Goal: Information Seeking & Learning: Learn about a topic

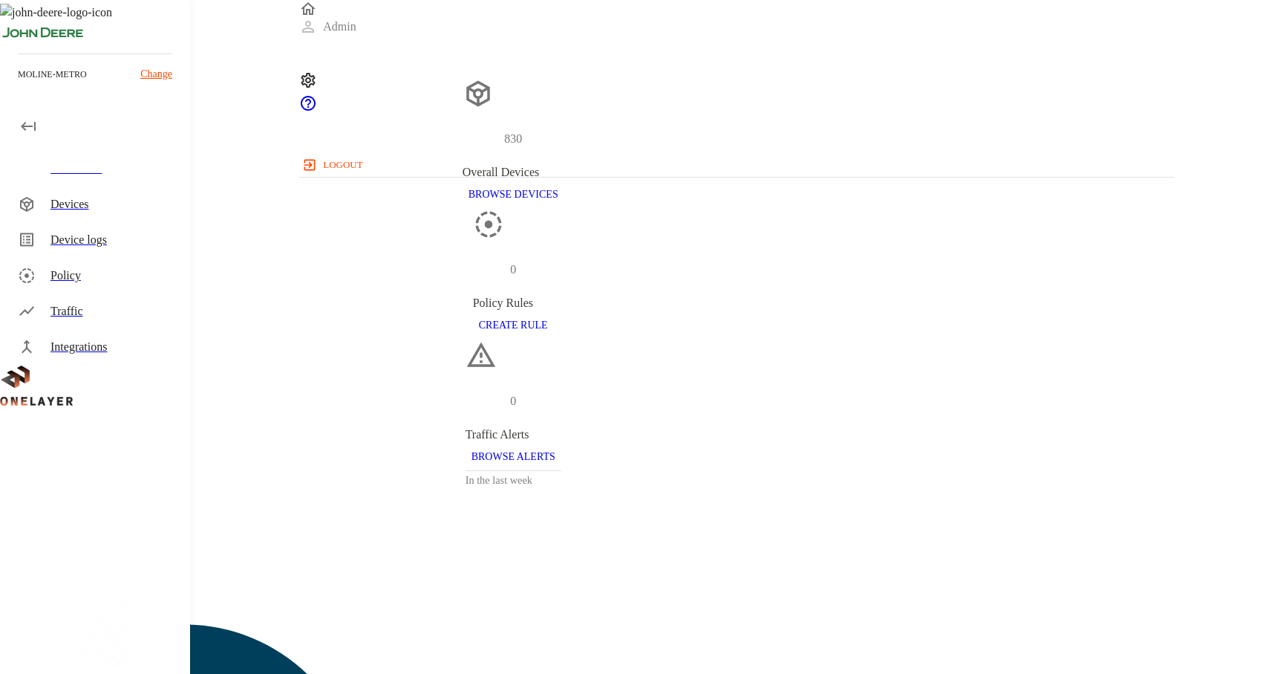
scroll to position [52, 0]
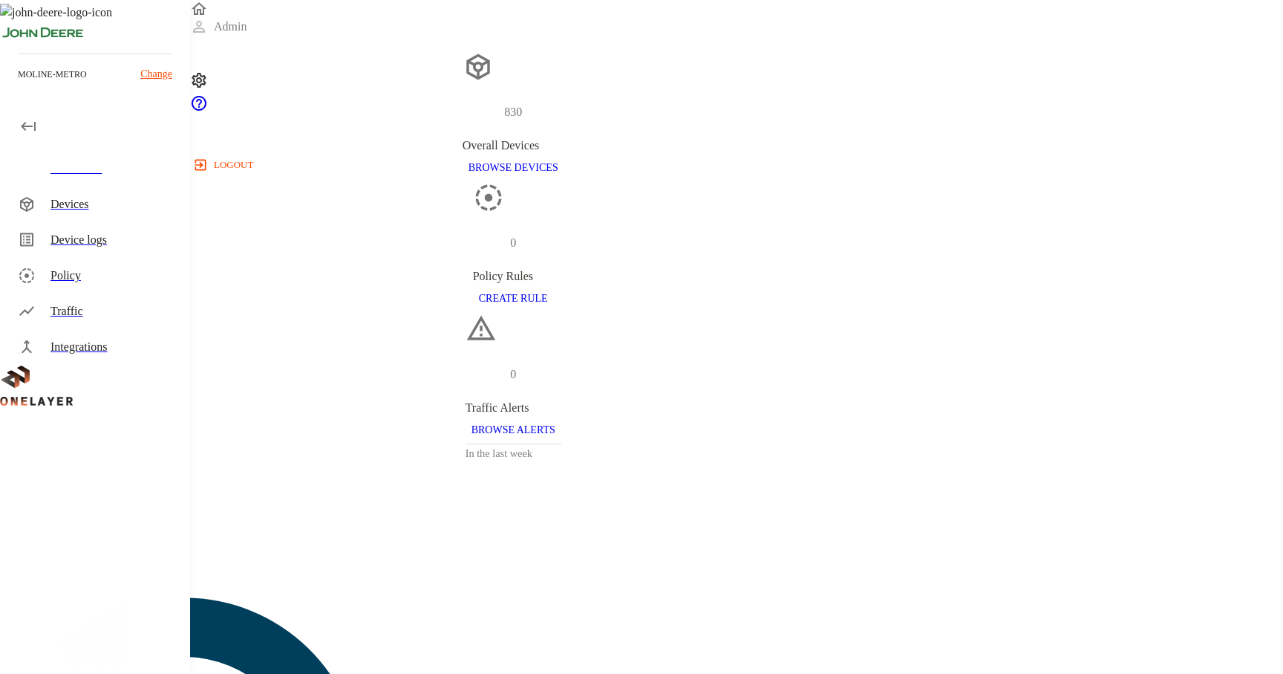
click at [100, 201] on div "Devices" at bounding box center [114, 204] width 128 height 18
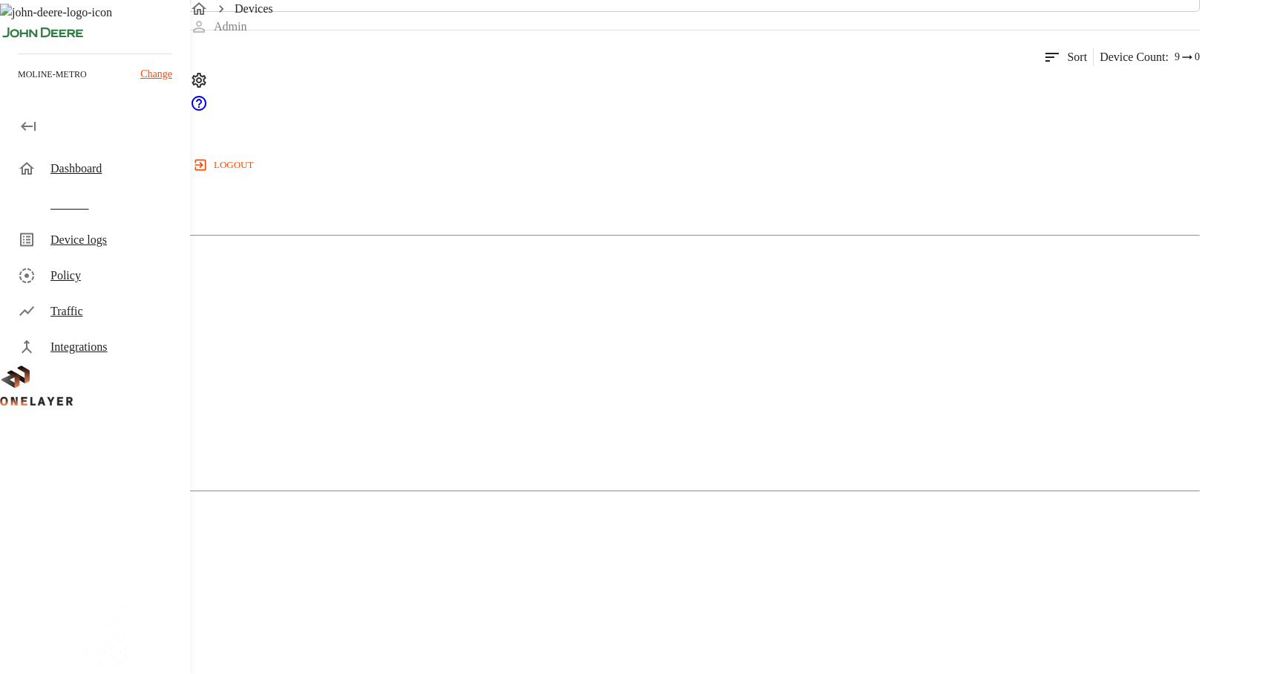
scroll to position [190, 0]
click at [363, 177] on div "Cellular Router" at bounding box center [600, 140] width 1200 height 74
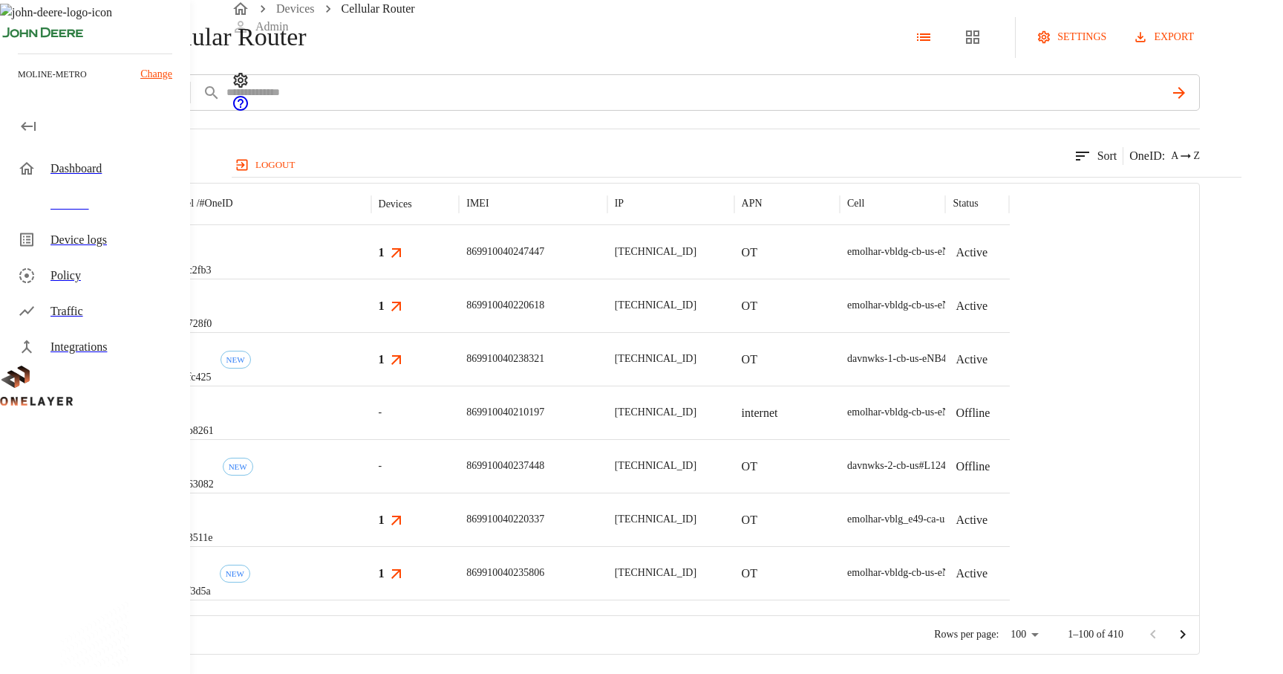
click at [371, 278] on div "eCell #002c2fb3" at bounding box center [266, 251] width 212 height 53
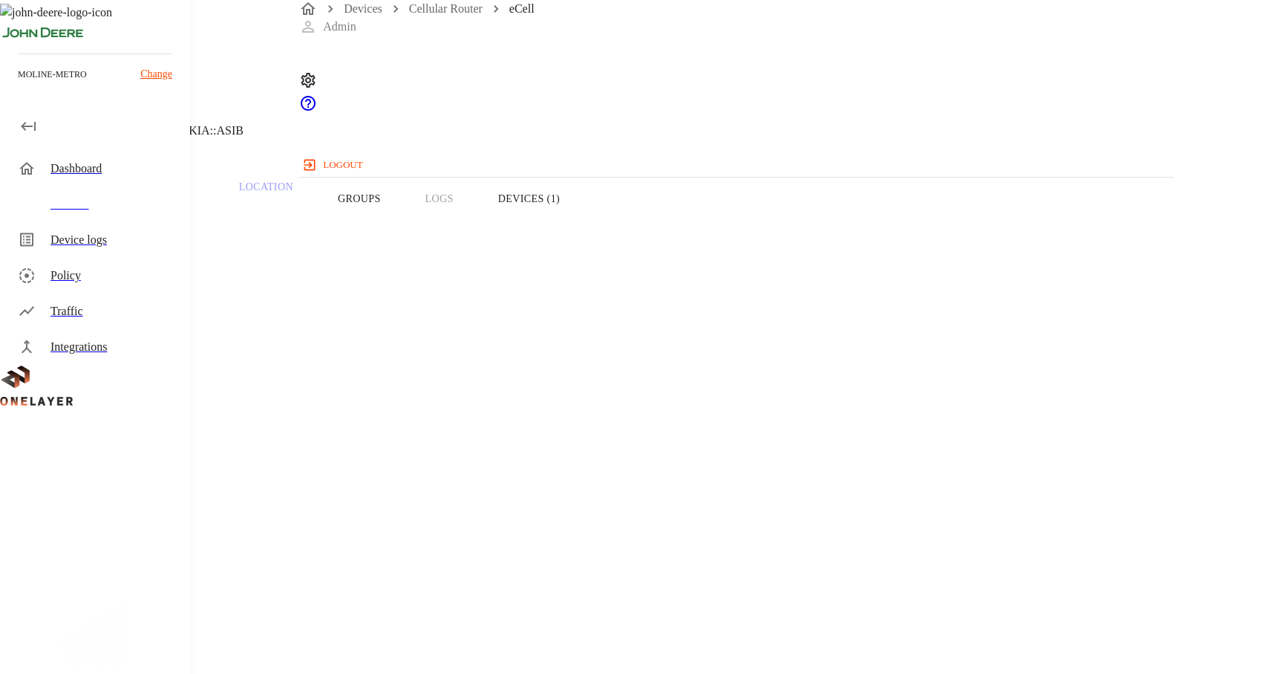
click at [105, 27] on h1 "eCell" at bounding box center [85, 13] width 39 height 27
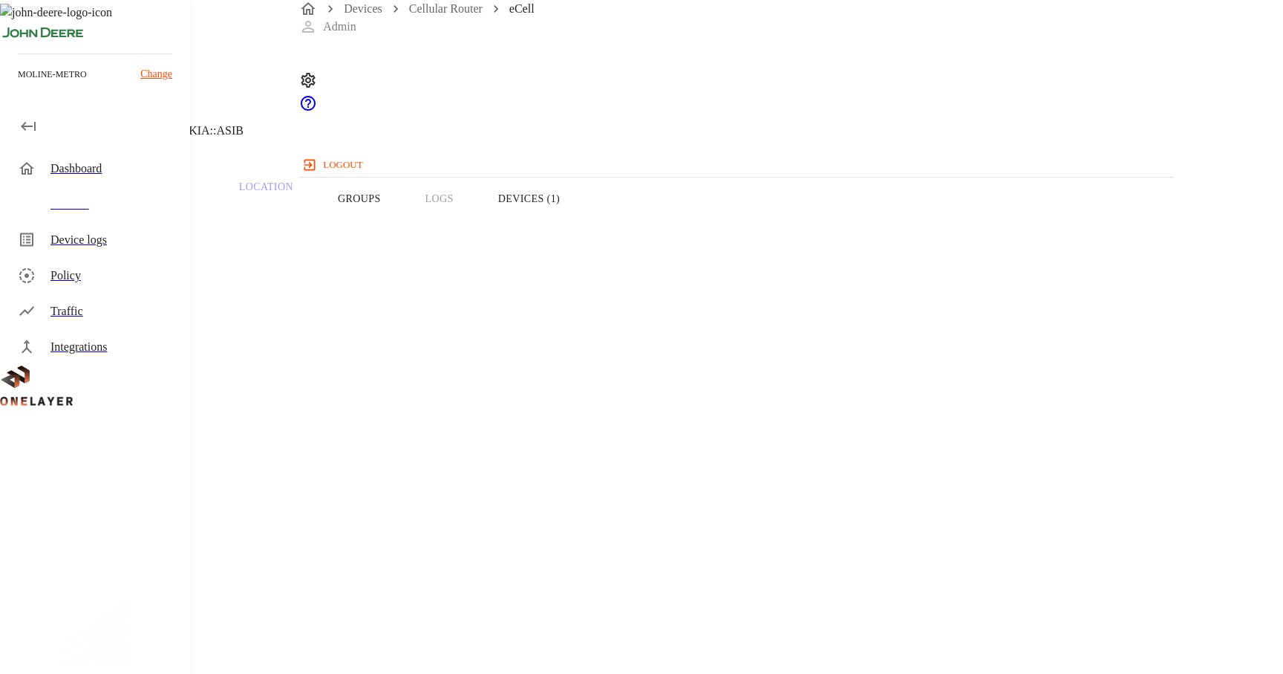
click at [105, 27] on h1 "eCell" at bounding box center [85, 13] width 39 height 27
click at [582, 211] on button "Devices (1)" at bounding box center [529, 198] width 106 height 94
click at [240, 446] on h5 "WDX77PZW04" at bounding box center [147, 444] width 186 height 24
click at [186, 27] on h1 "WDX77PZW04" at bounding box center [126, 13] width 120 height 27
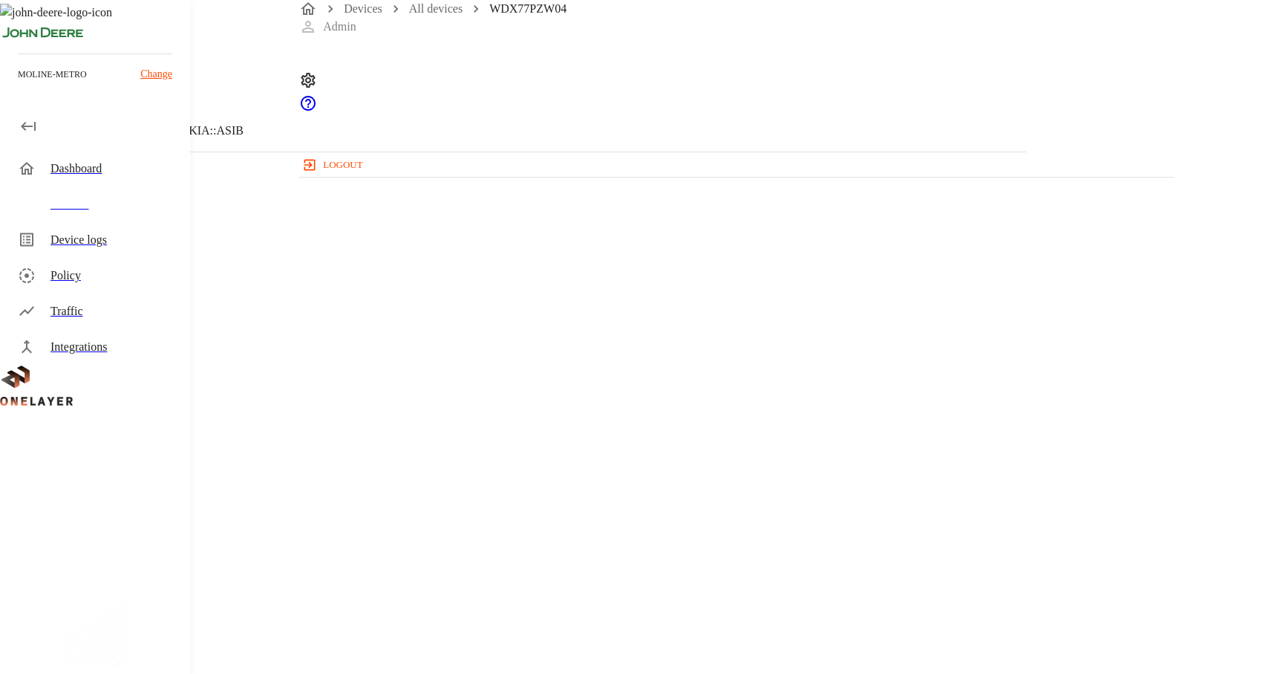
click at [186, 27] on h1 "WDX77PZW04" at bounding box center [126, 13] width 120 height 27
click at [792, 633] on p "A8:3C:A5:1E:60:52" at bounding box center [513, 642] width 955 height 18
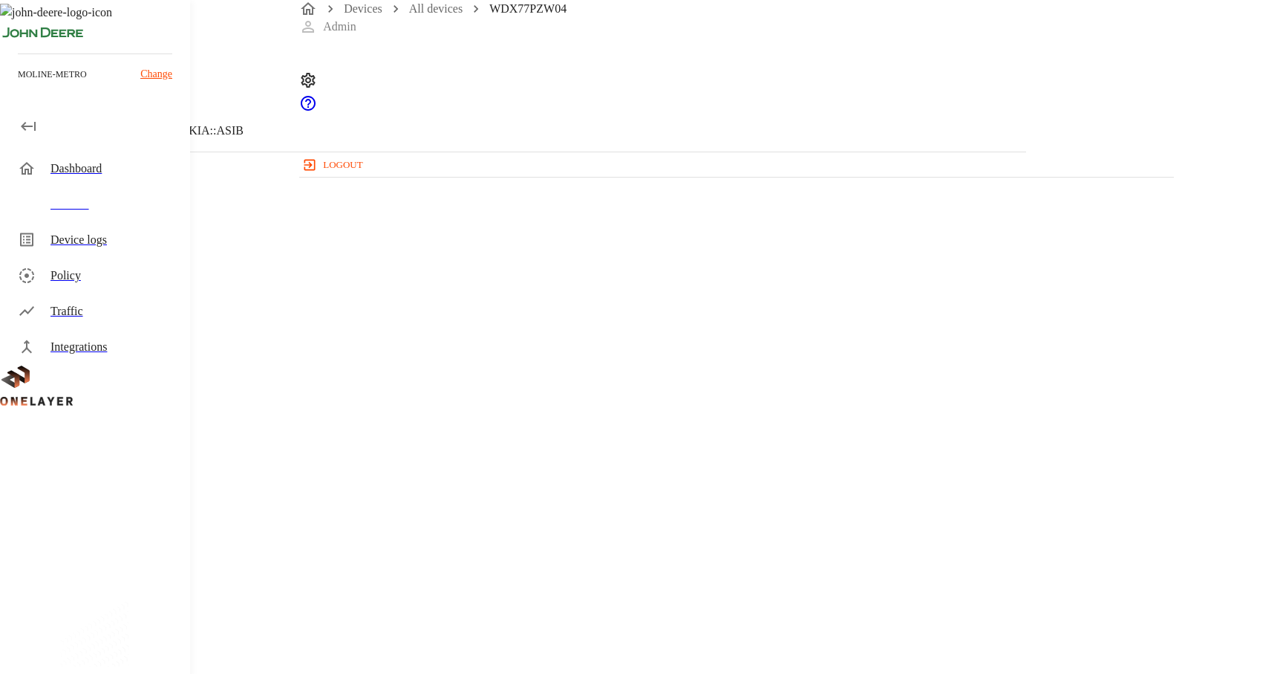
click at [758, 573] on p "[TECHNICAL_ID]" at bounding box center [513, 582] width 955 height 18
click at [765, 633] on p "A8:3C:A5:1E:60:52" at bounding box center [513, 642] width 955 height 18
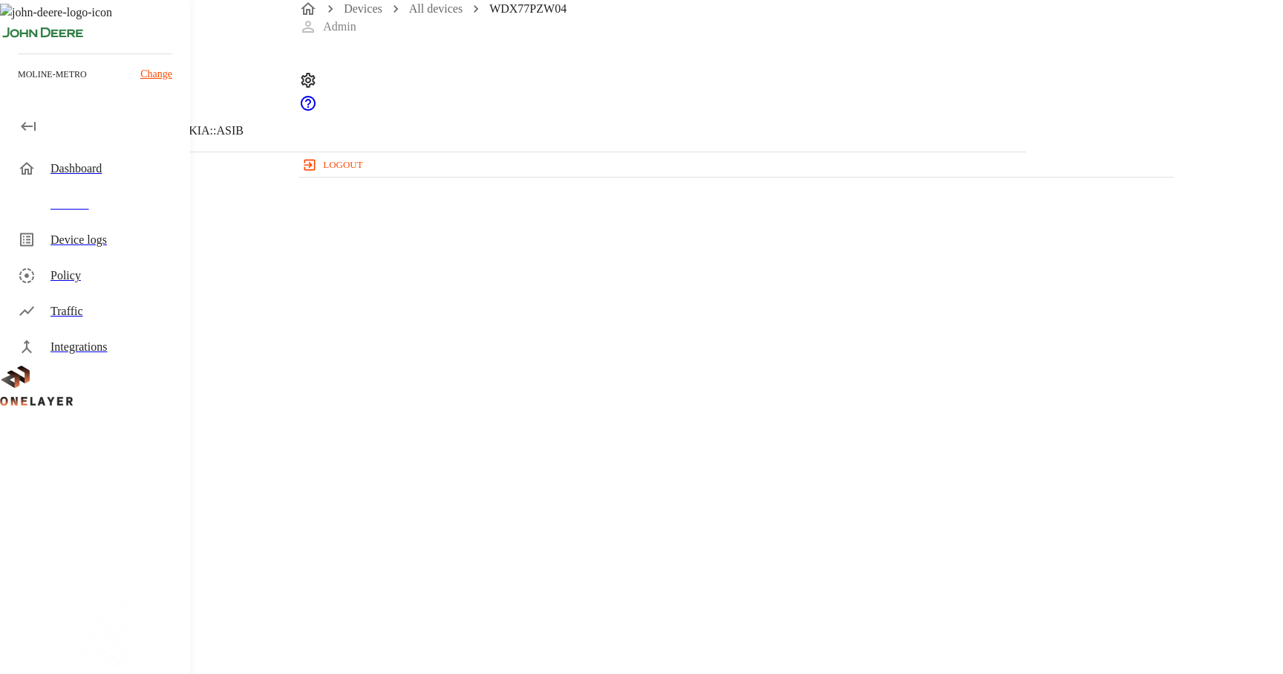
click at [767, 573] on p "[TECHNICAL_ID]" at bounding box center [513, 582] width 955 height 18
click at [420, 18] on div "Devices All devices WDX77PZW04" at bounding box center [736, 9] width 875 height 18
click at [431, 15] on link "All devices" at bounding box center [435, 8] width 53 height 13
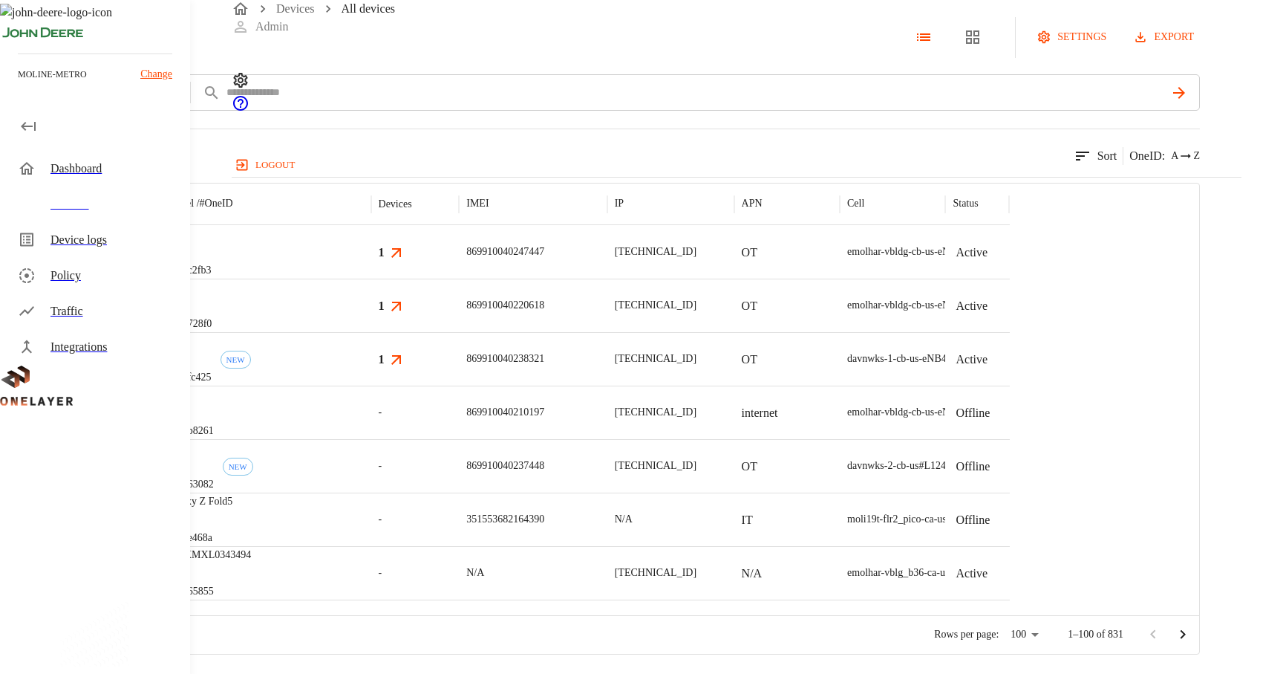
click at [371, 278] on div "eCell #002c2fb3" at bounding box center [266, 251] width 212 height 53
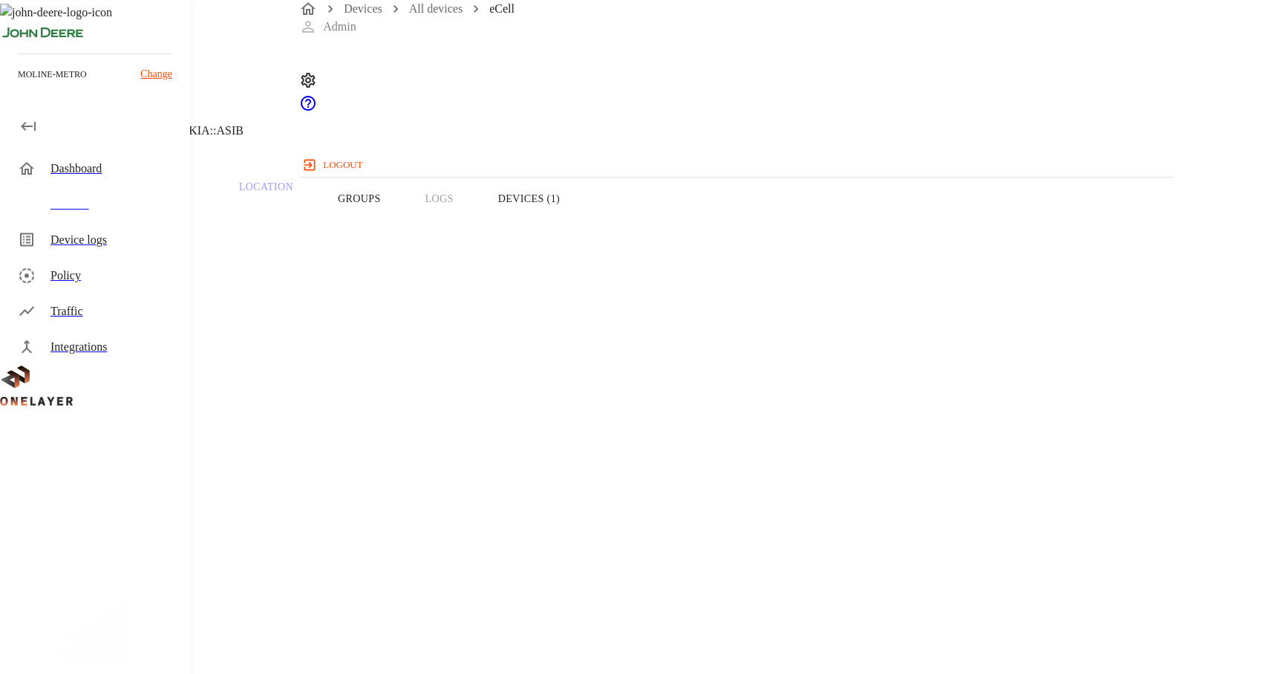
click at [582, 222] on button "Devices (1)" at bounding box center [529, 198] width 106 height 94
click at [102, 222] on button "Overview" at bounding box center [51, 198] width 102 height 94
click at [454, 15] on link "All devices" at bounding box center [435, 8] width 53 height 13
